Goal: Information Seeking & Learning: Learn about a topic

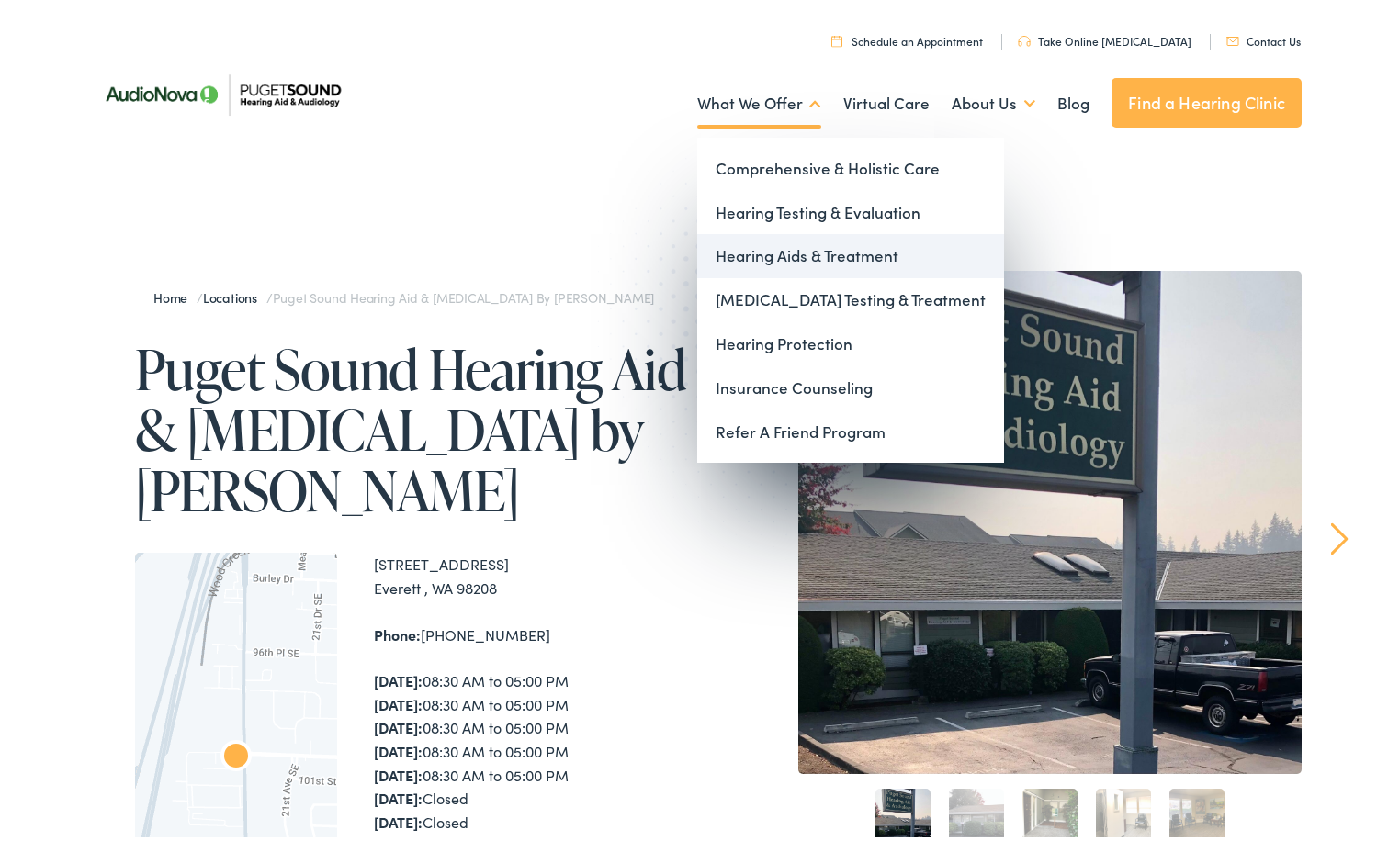
click at [761, 249] on link "Hearing Aids & Treatment" at bounding box center [850, 252] width 307 height 44
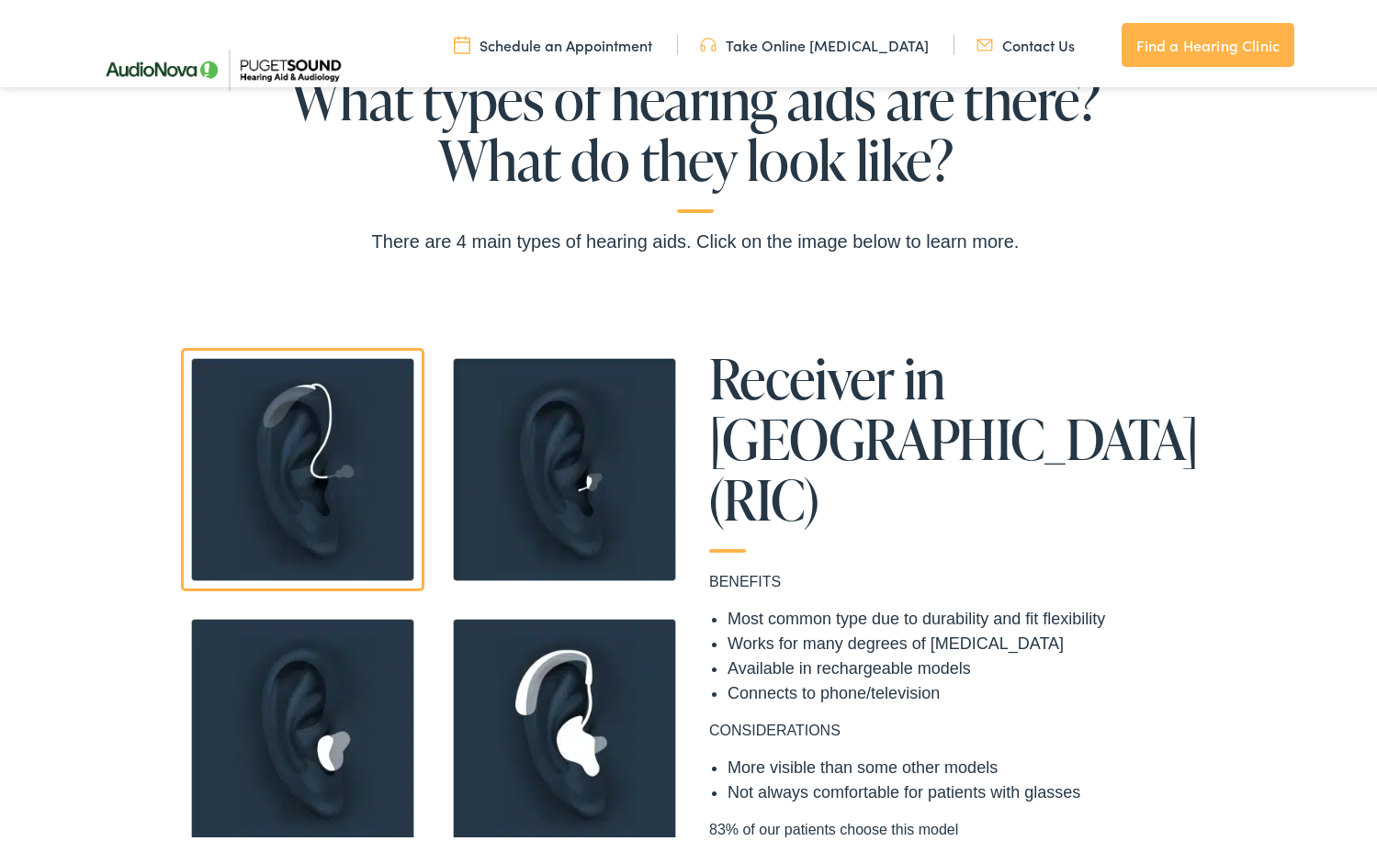
scroll to position [1194, 0]
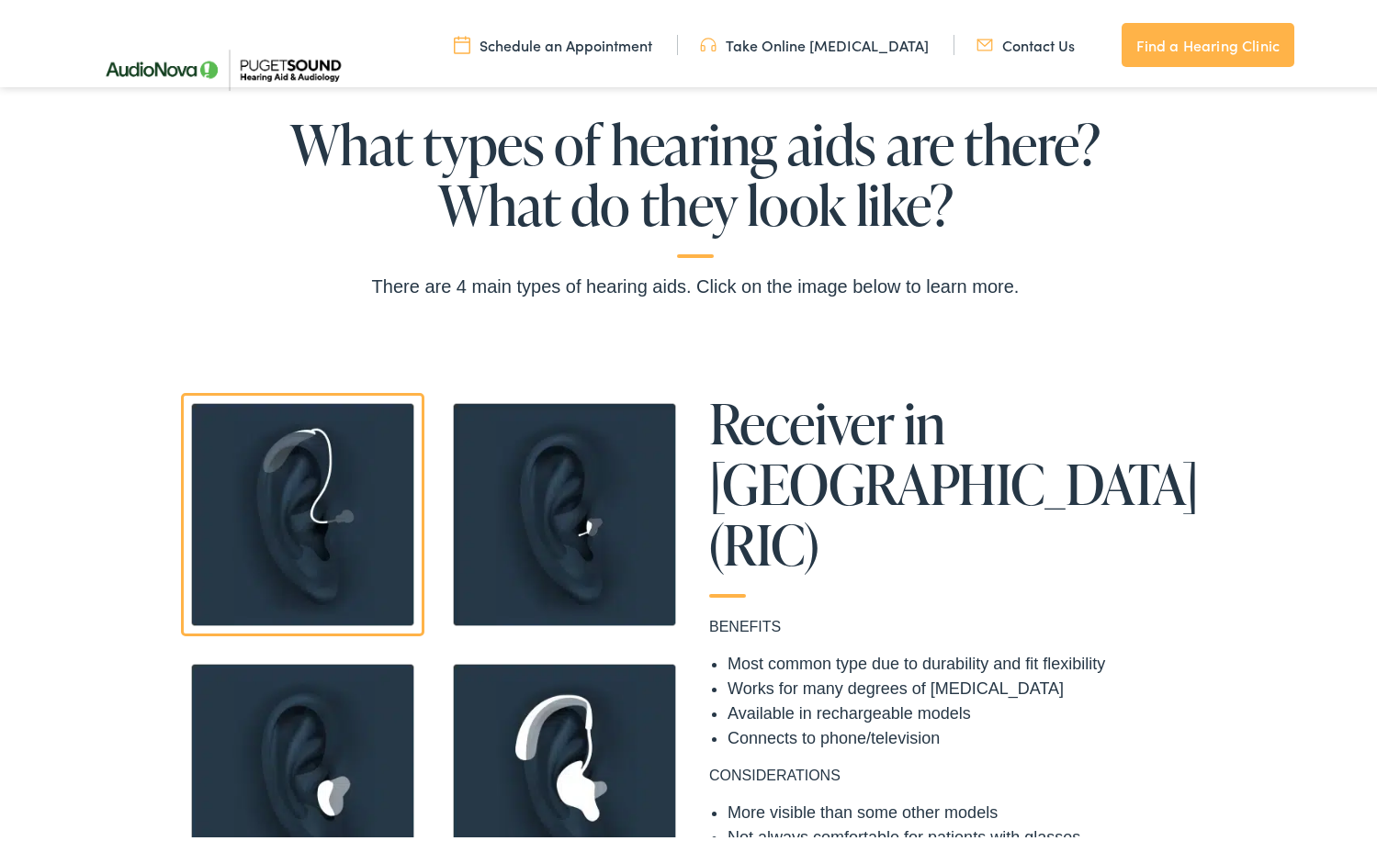
click at [602, 497] on img at bounding box center [564, 510] width 243 height 243
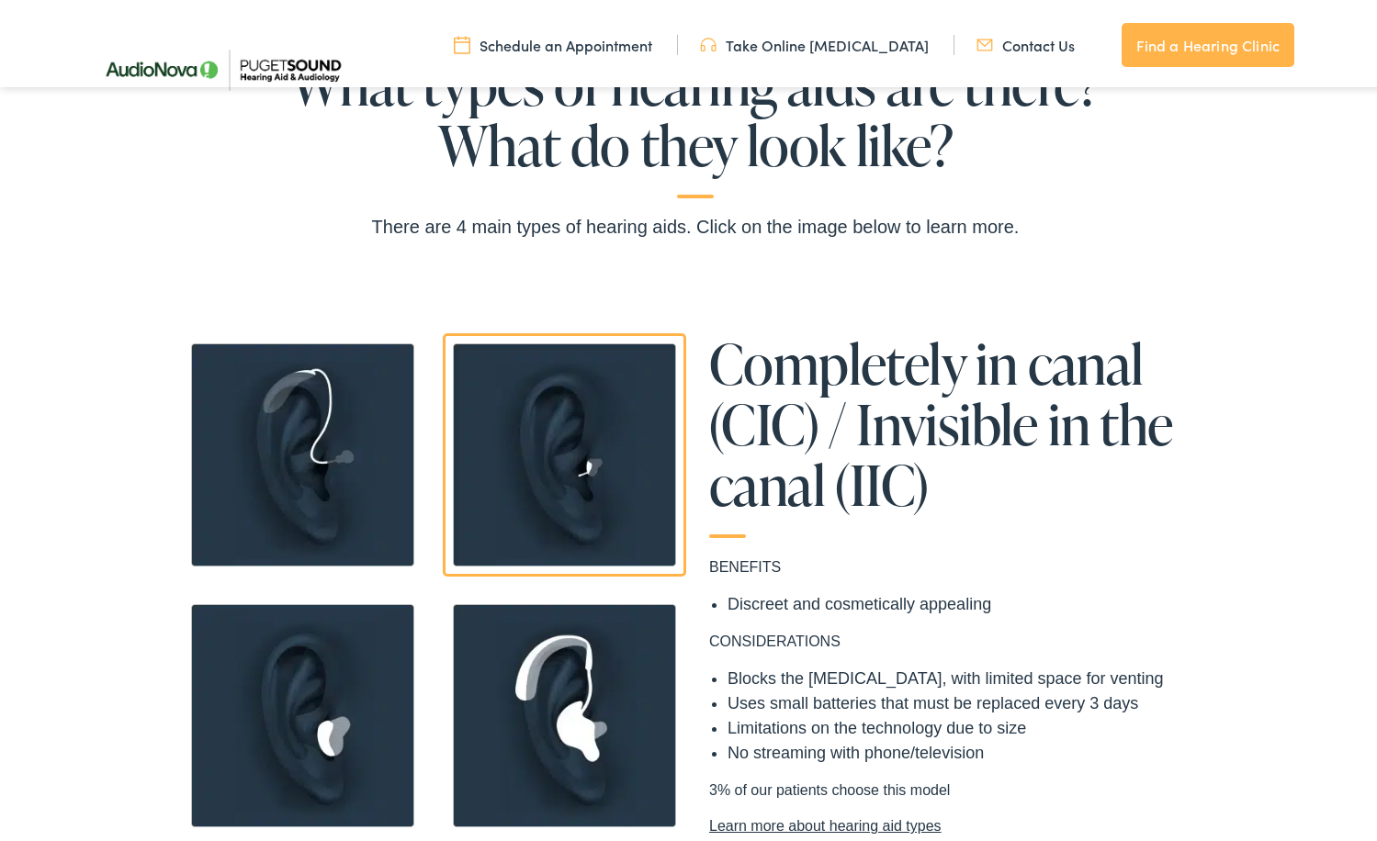
scroll to position [1286, 0]
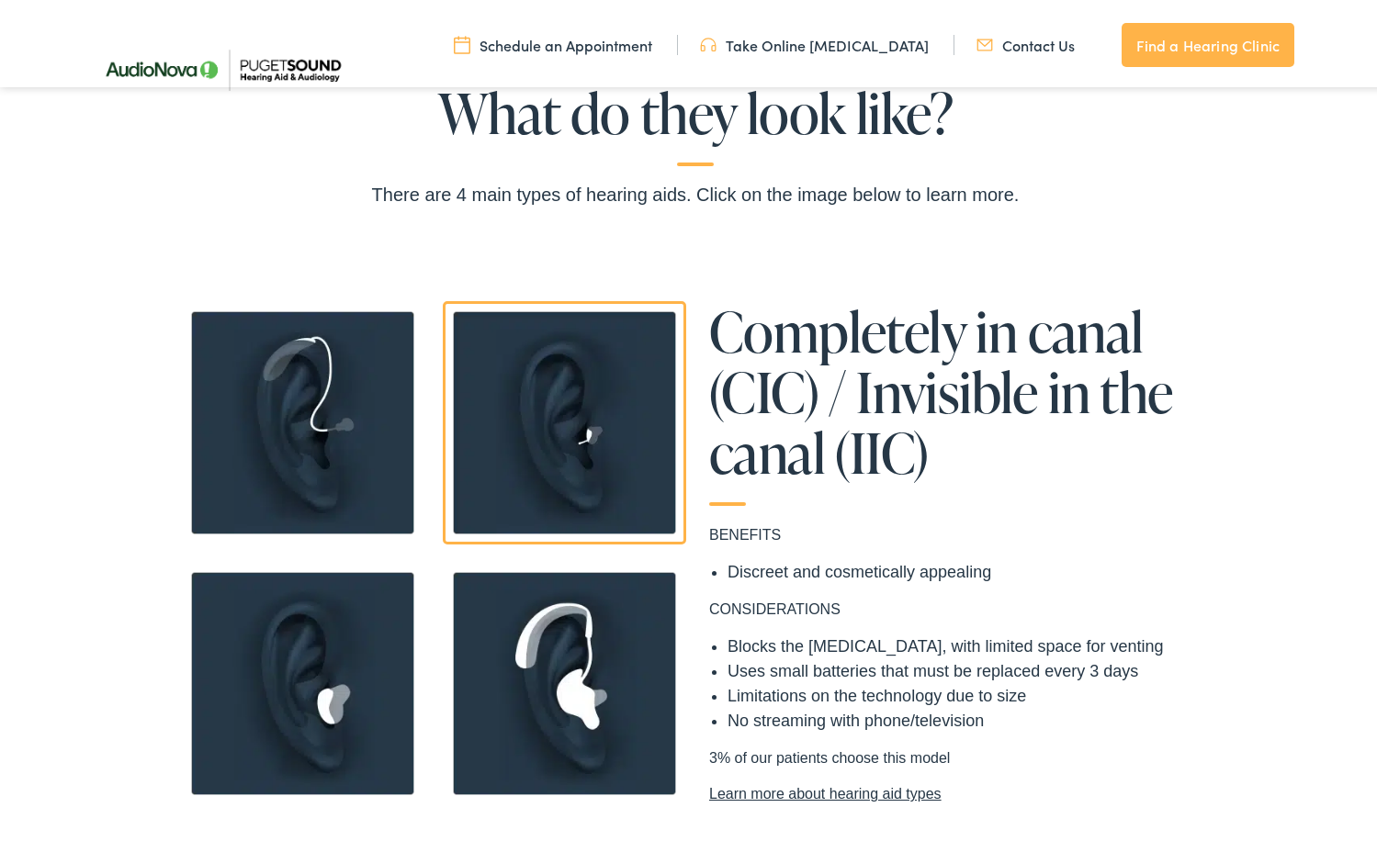
click at [374, 644] on img at bounding box center [302, 678] width 243 height 243
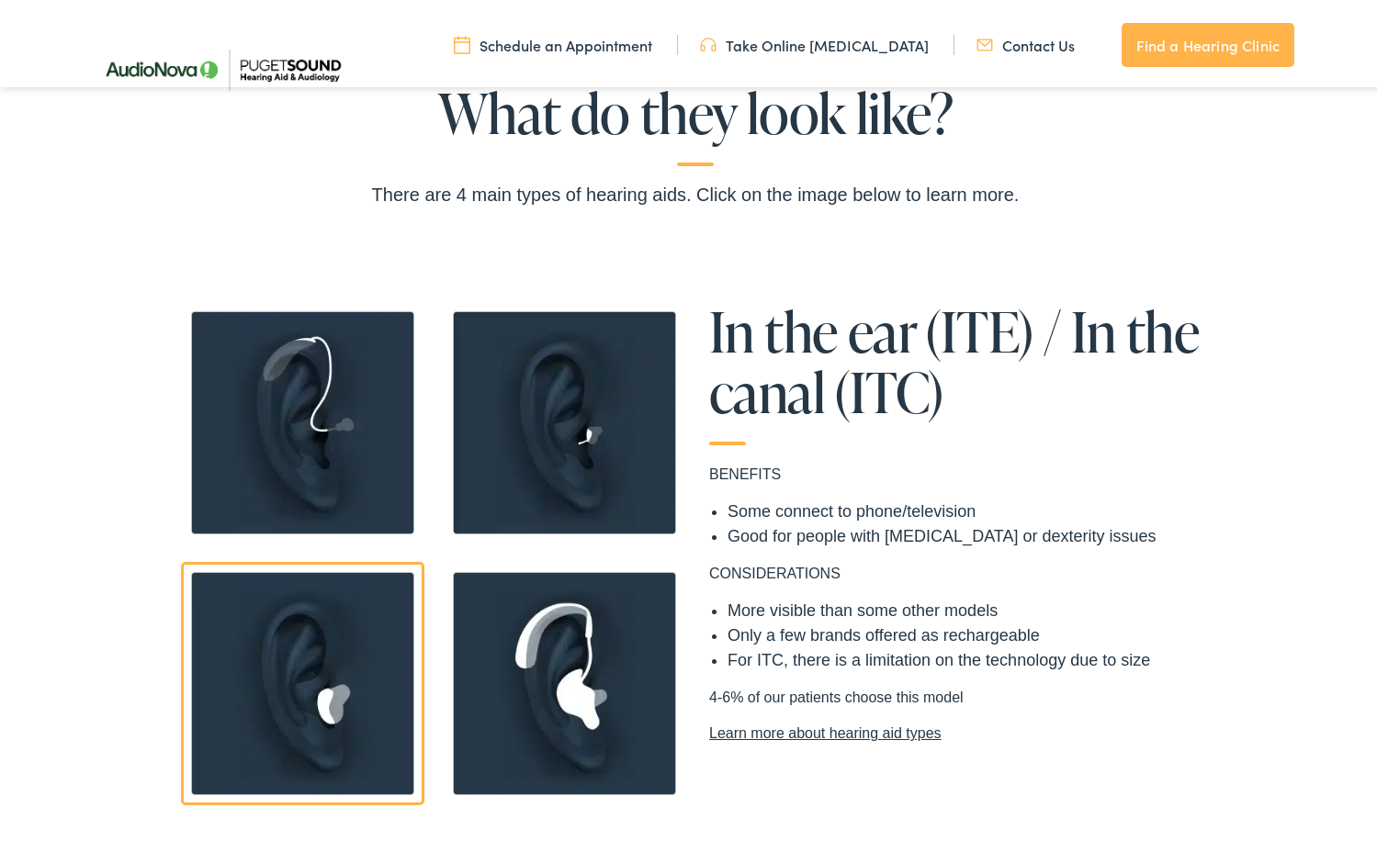
click at [526, 631] on img at bounding box center [564, 678] width 243 height 243
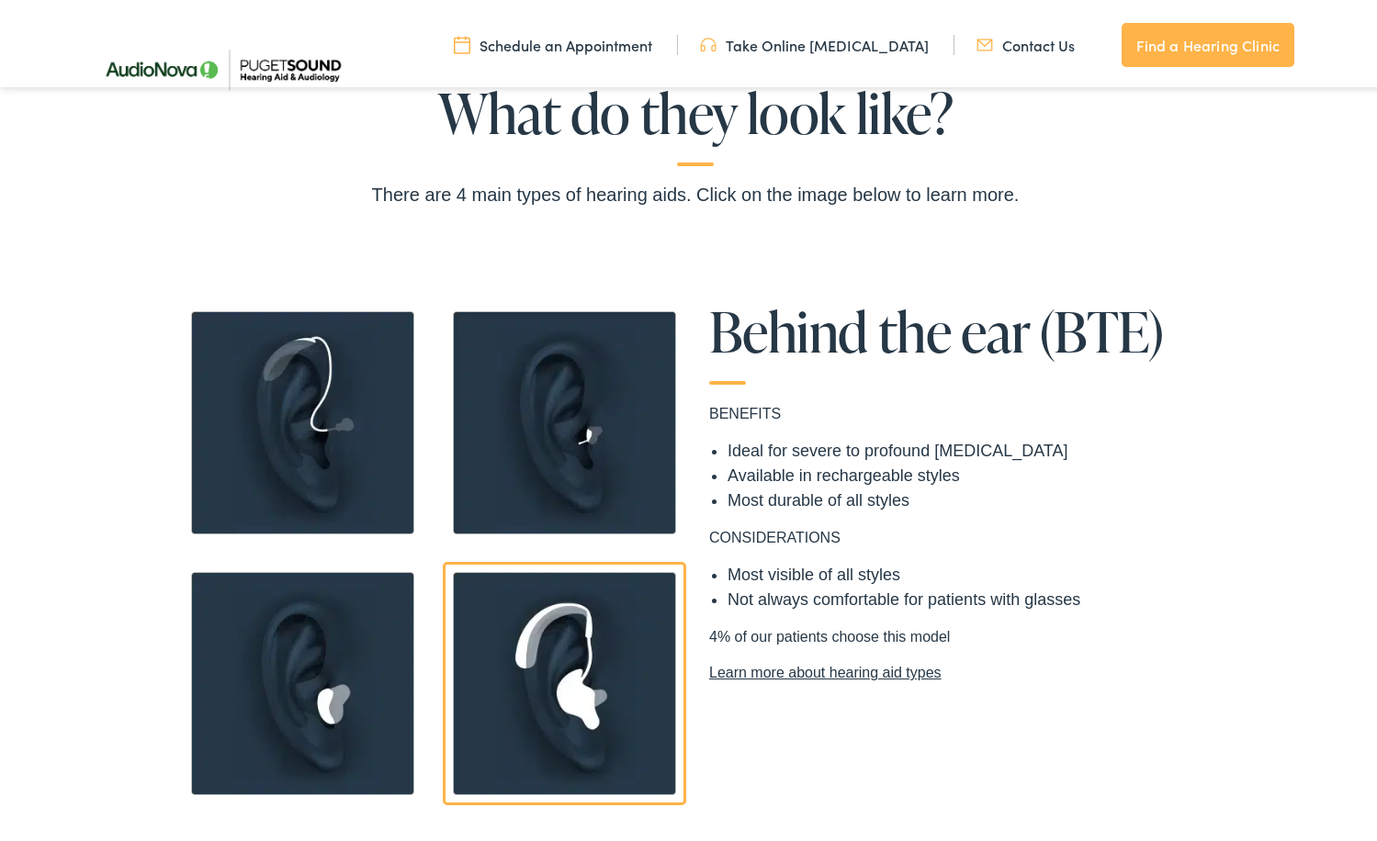
click at [344, 479] on img at bounding box center [302, 418] width 243 height 243
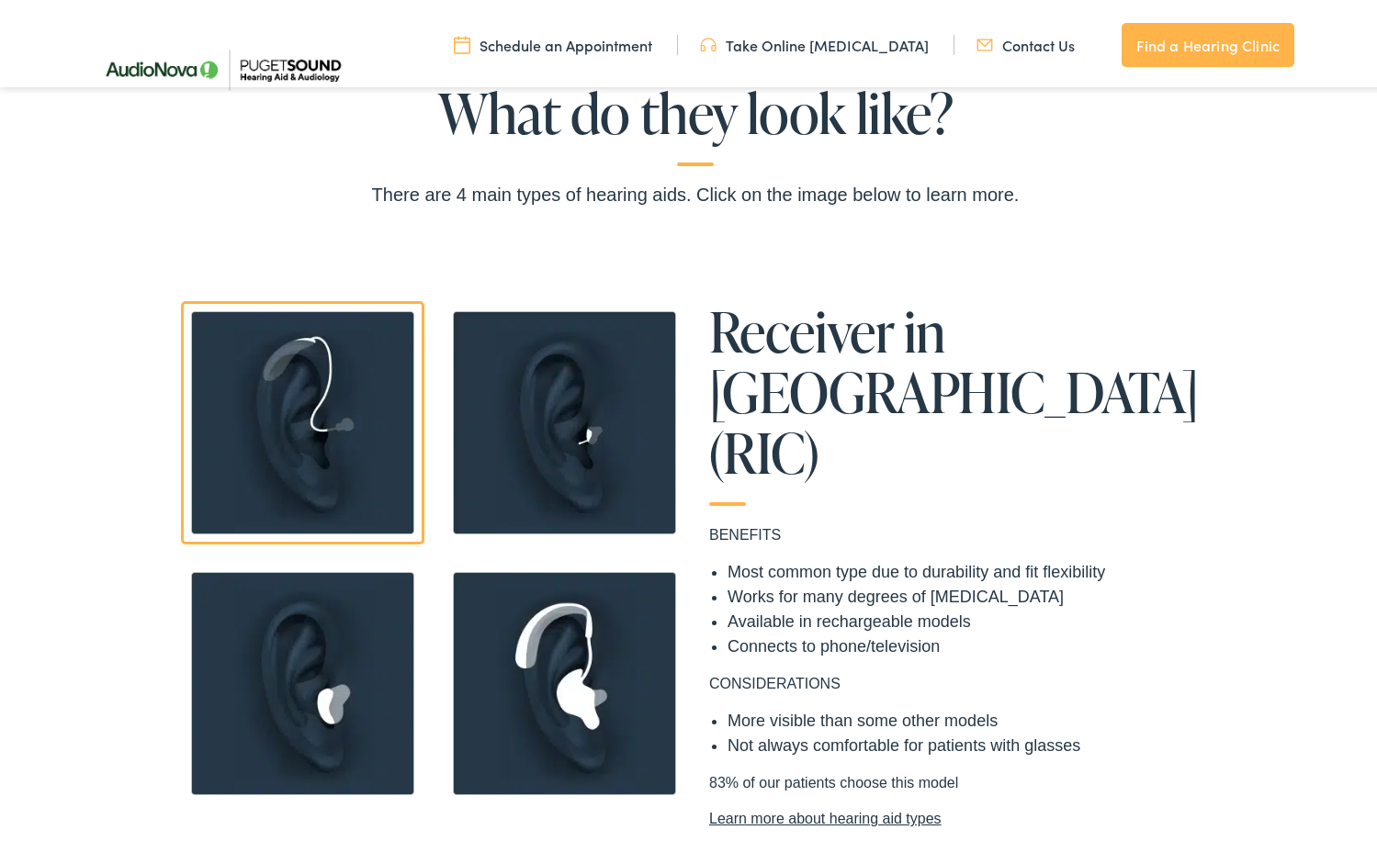
click at [482, 652] on img at bounding box center [564, 678] width 243 height 243
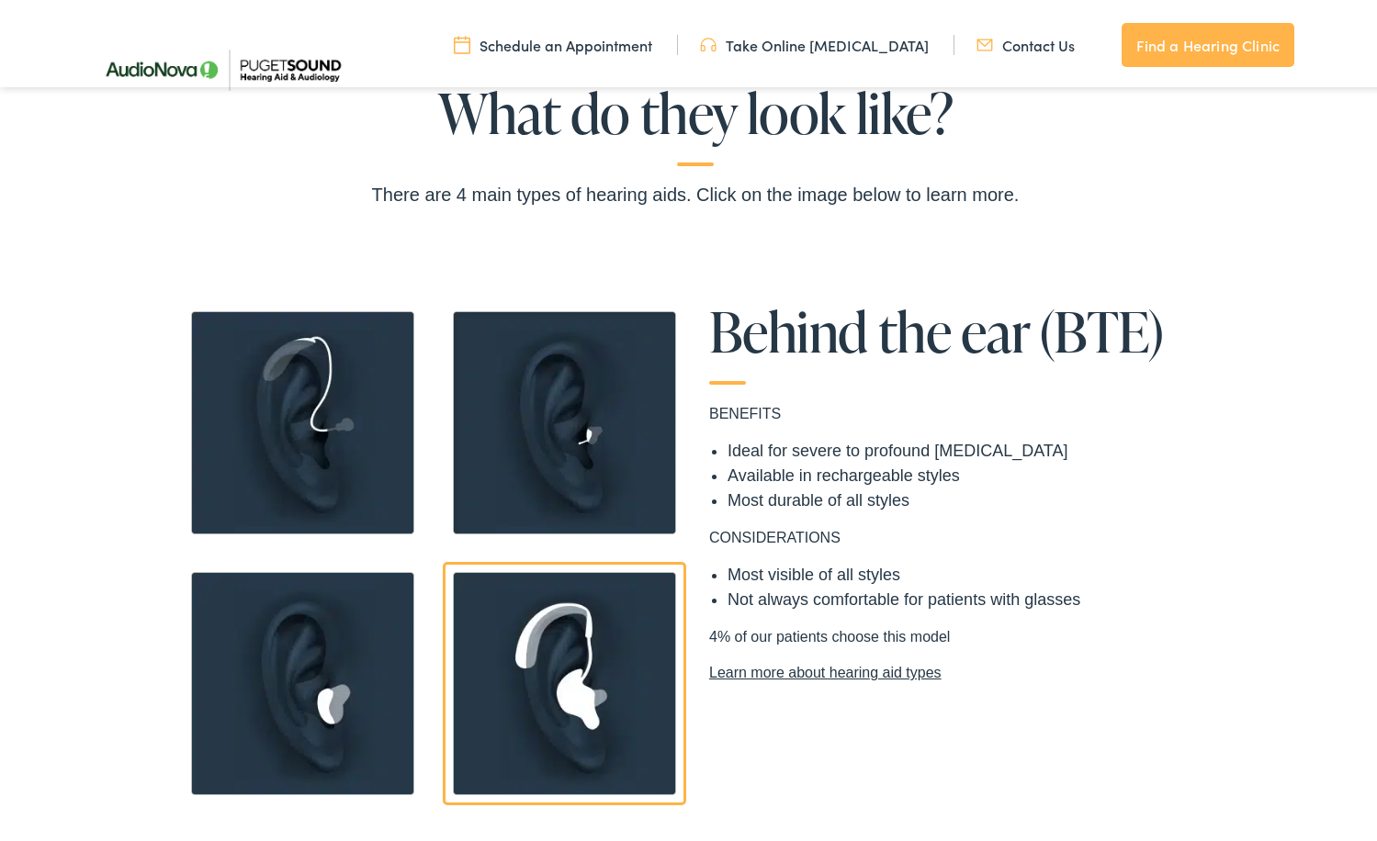
click at [341, 439] on img at bounding box center [302, 418] width 243 height 243
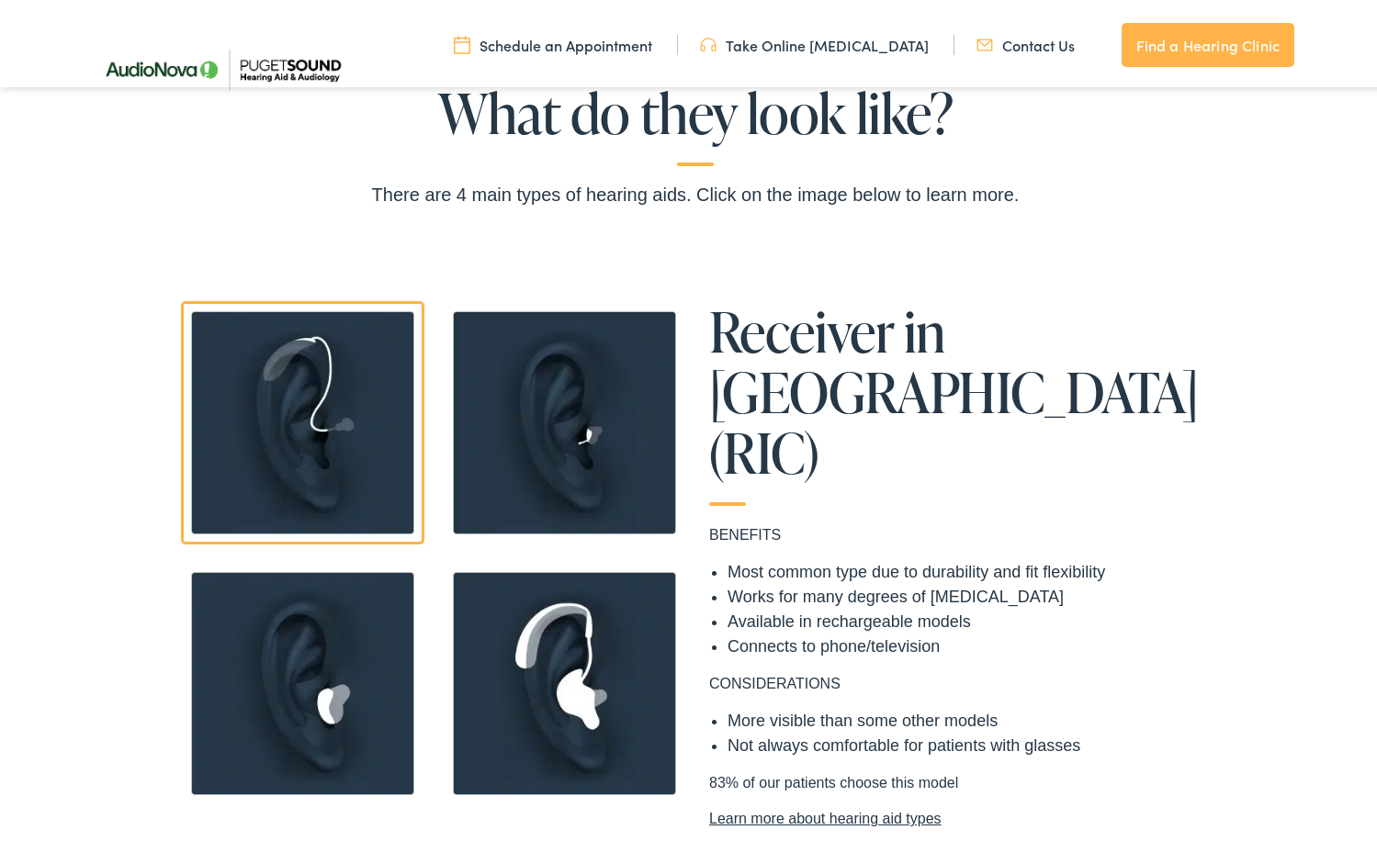
click at [772, 804] on link "Learn more about hearing aid types" at bounding box center [957, 815] width 496 height 22
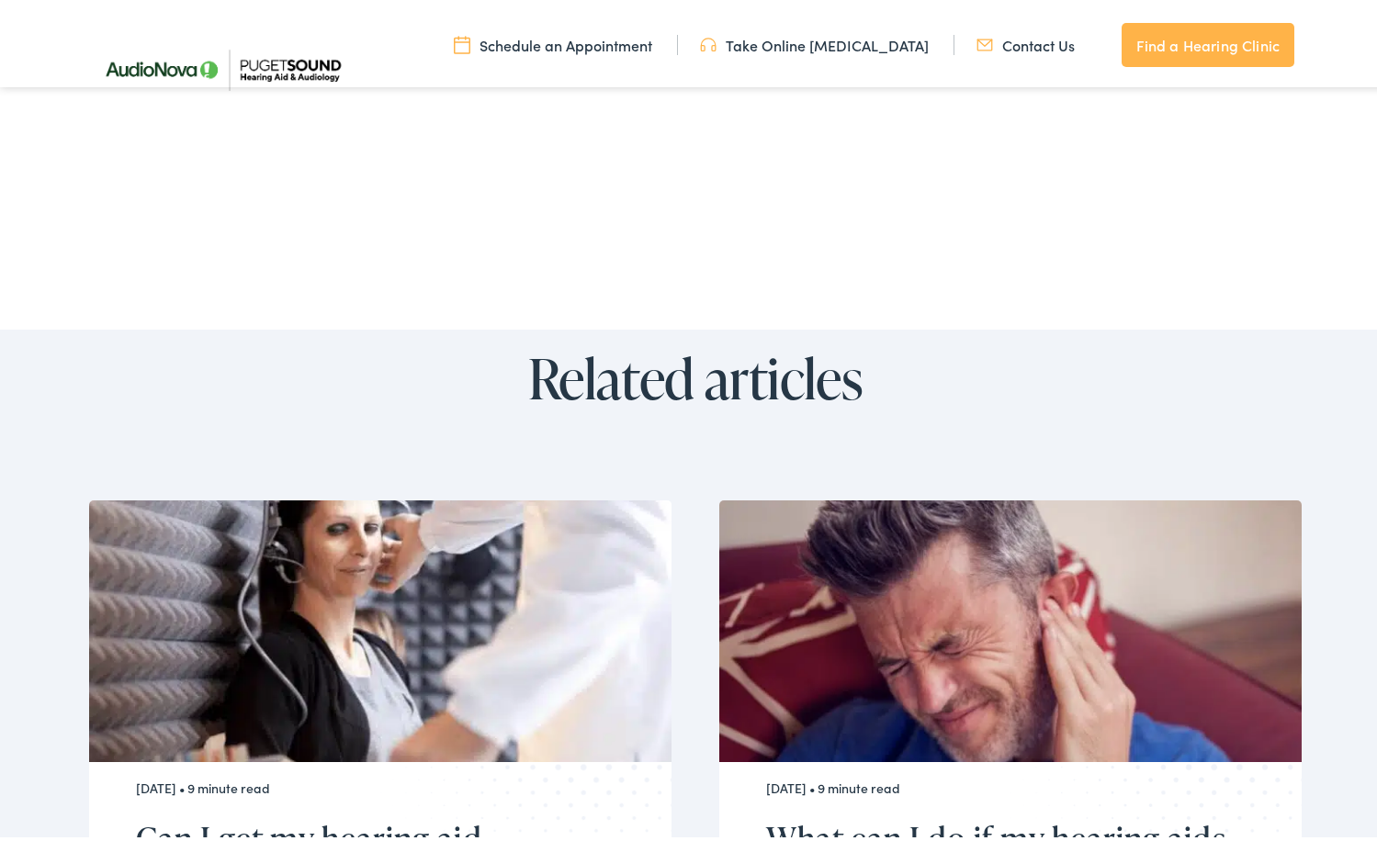
scroll to position [6245, 0]
